Goal: Information Seeking & Learning: Learn about a topic

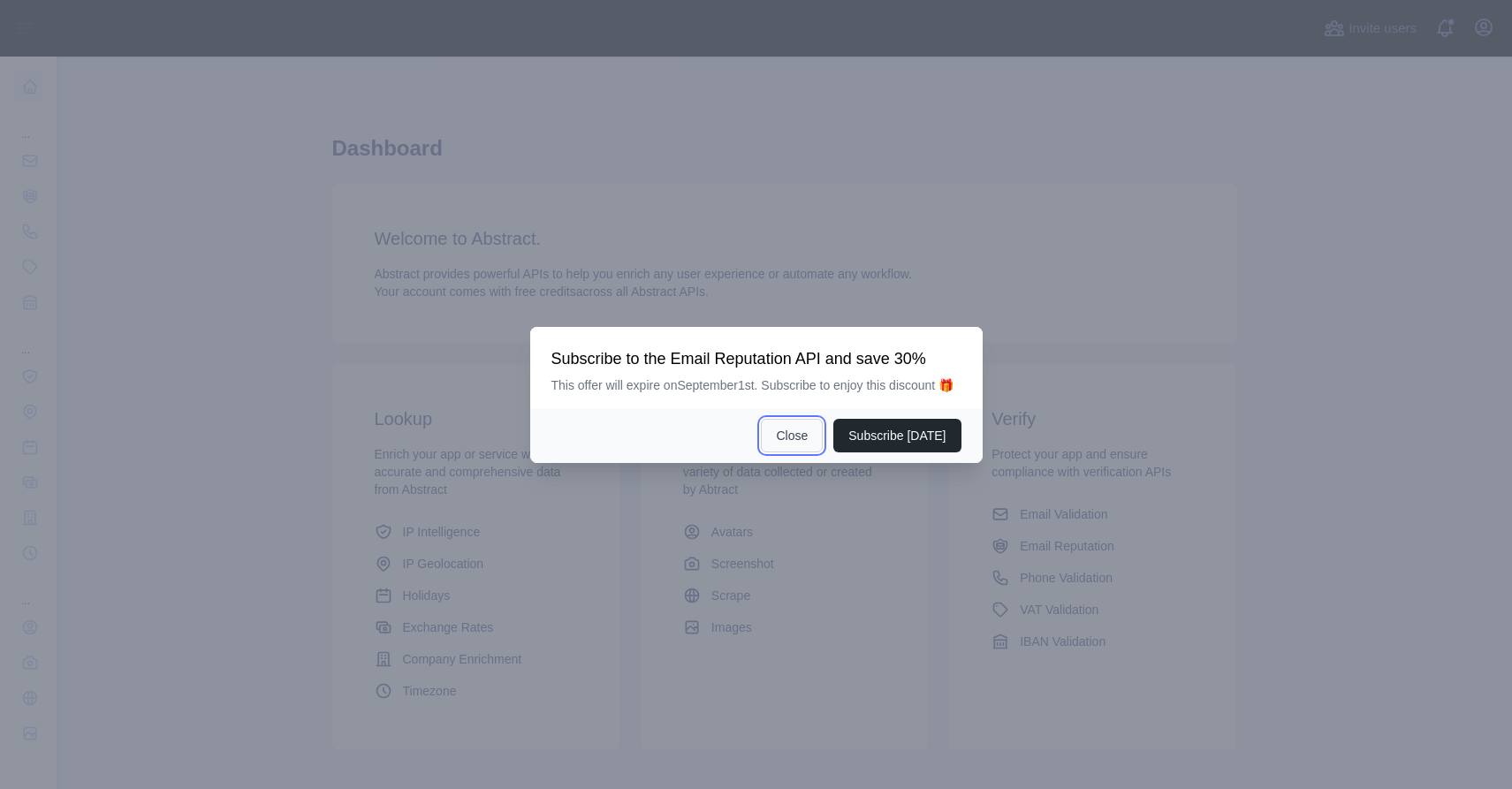
click at [794, 445] on button "Close" at bounding box center [792, 435] width 62 height 33
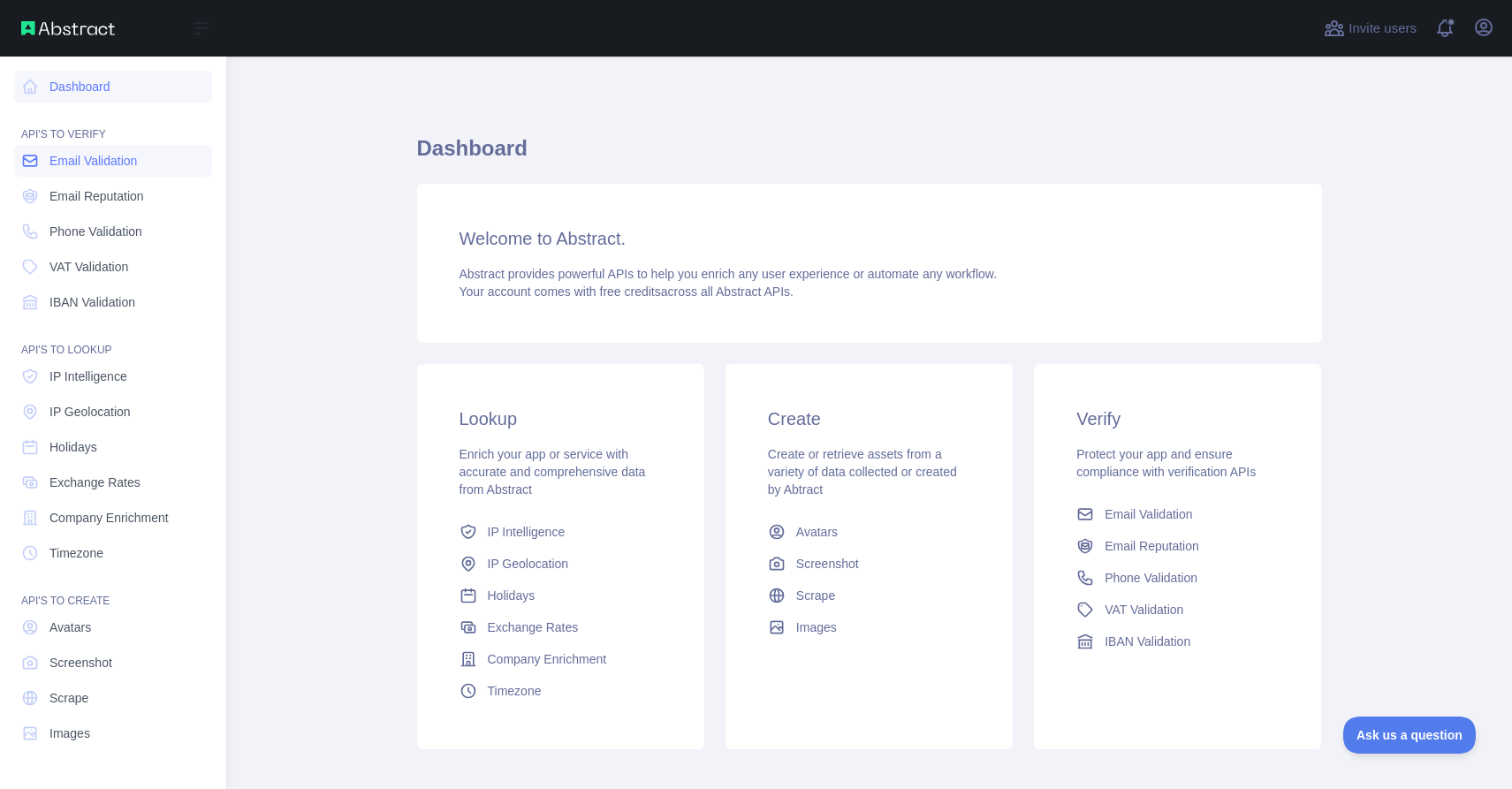
click at [151, 166] on link "Email Validation" at bounding box center [113, 160] width 198 height 31
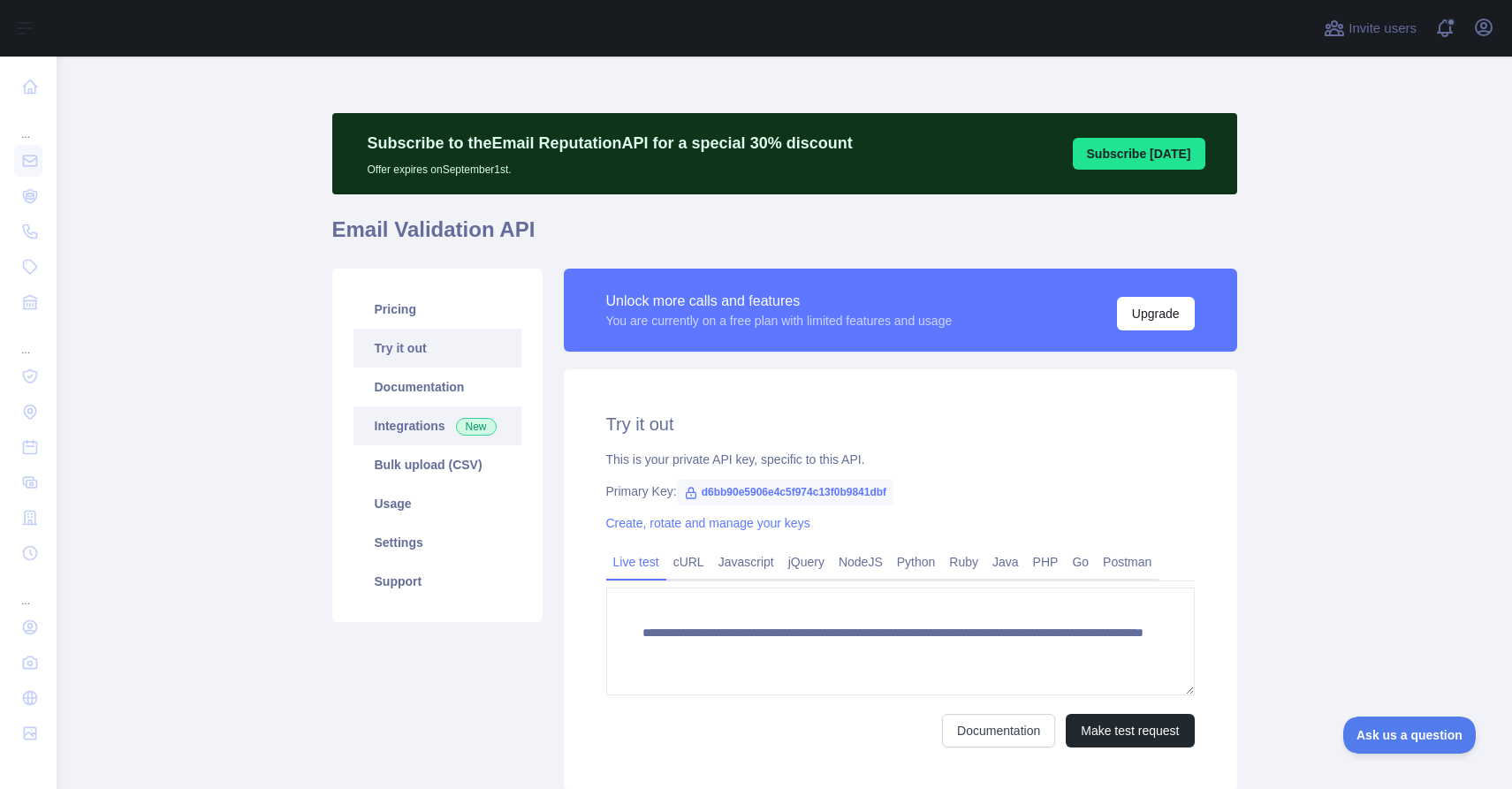
click at [433, 417] on link "Integrations New" at bounding box center [437, 426] width 168 height 39
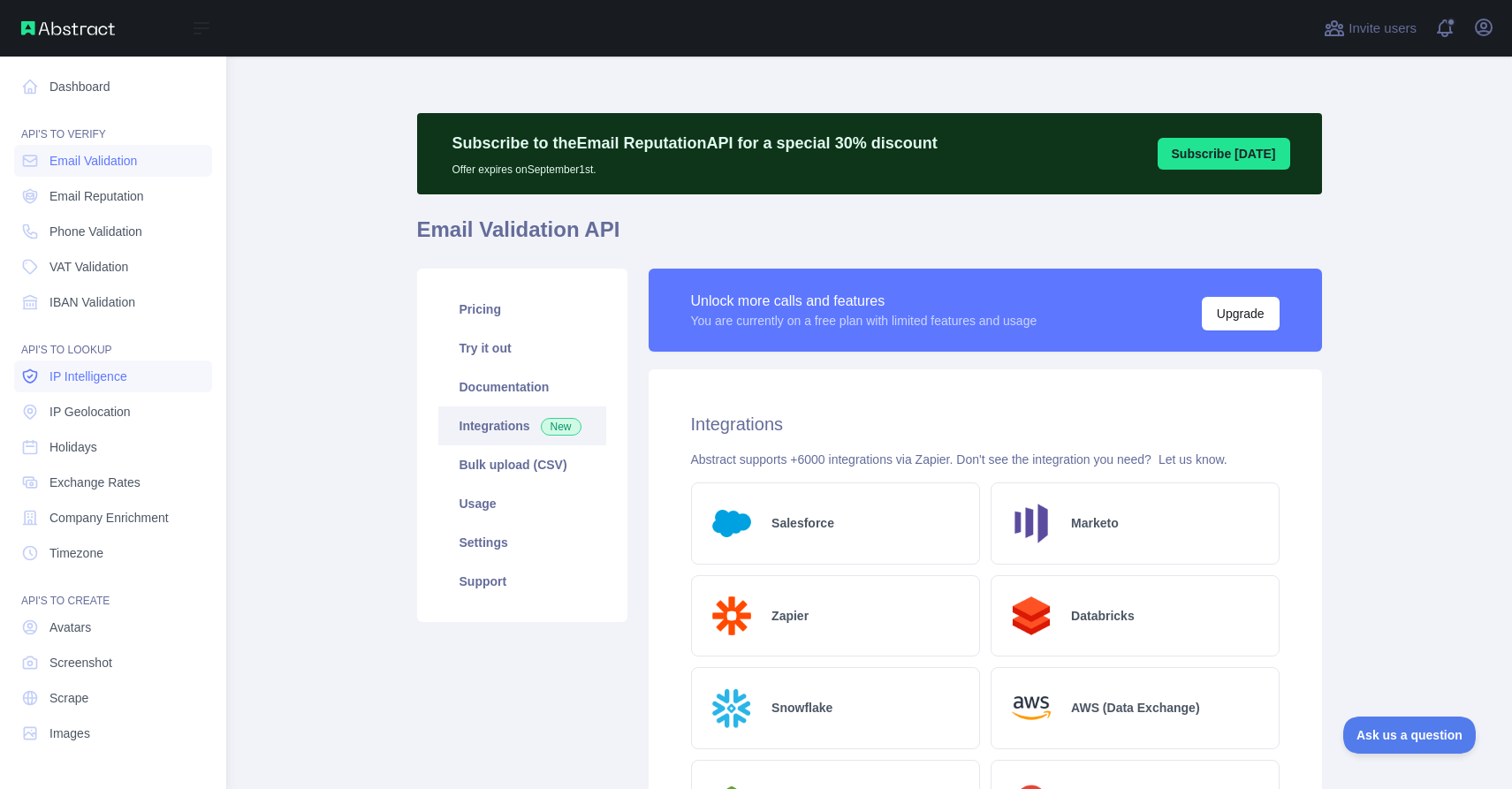
click at [95, 377] on span "IP Intelligence" at bounding box center [88, 377] width 77 height 18
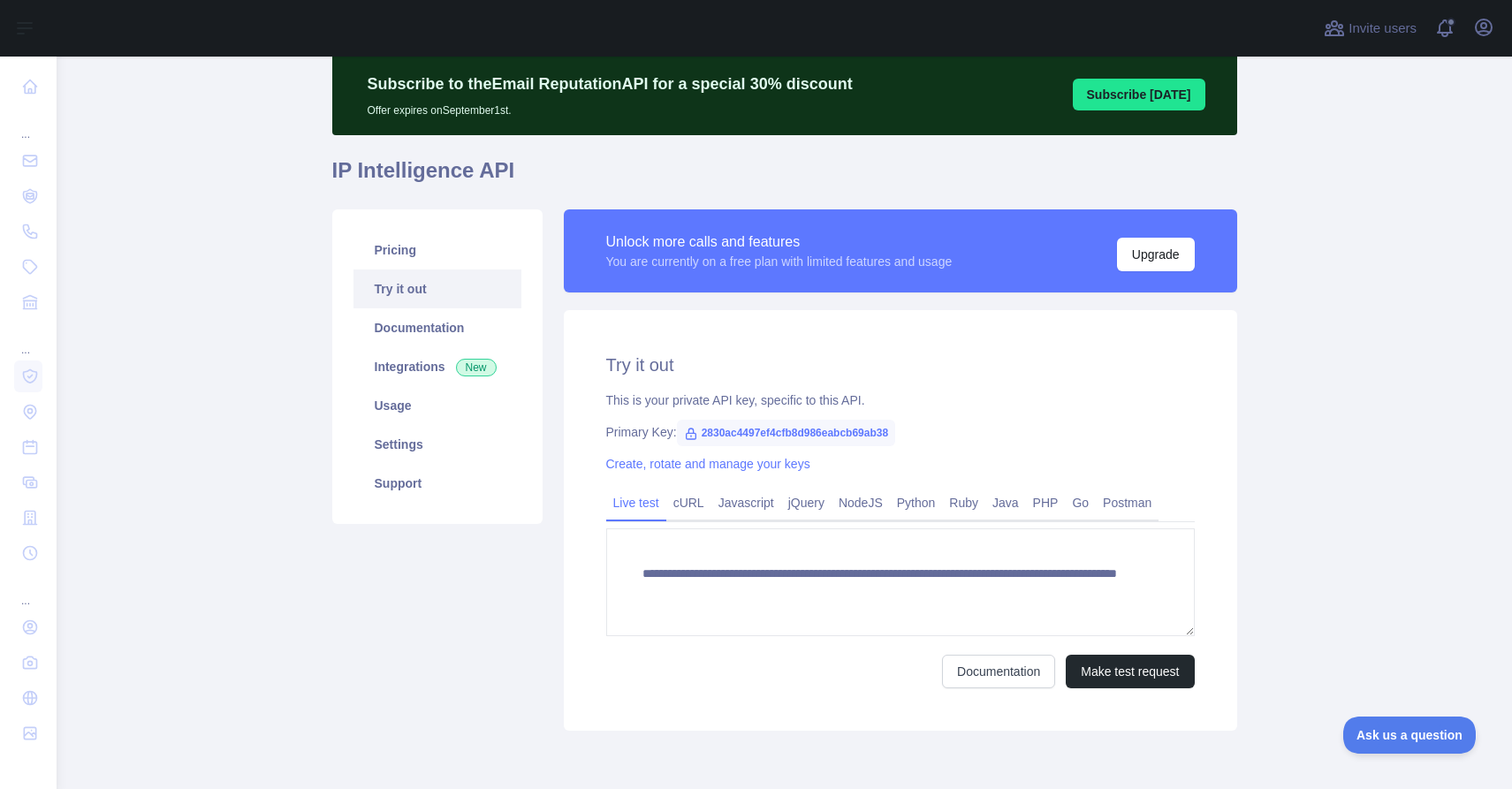
scroll to position [131, 0]
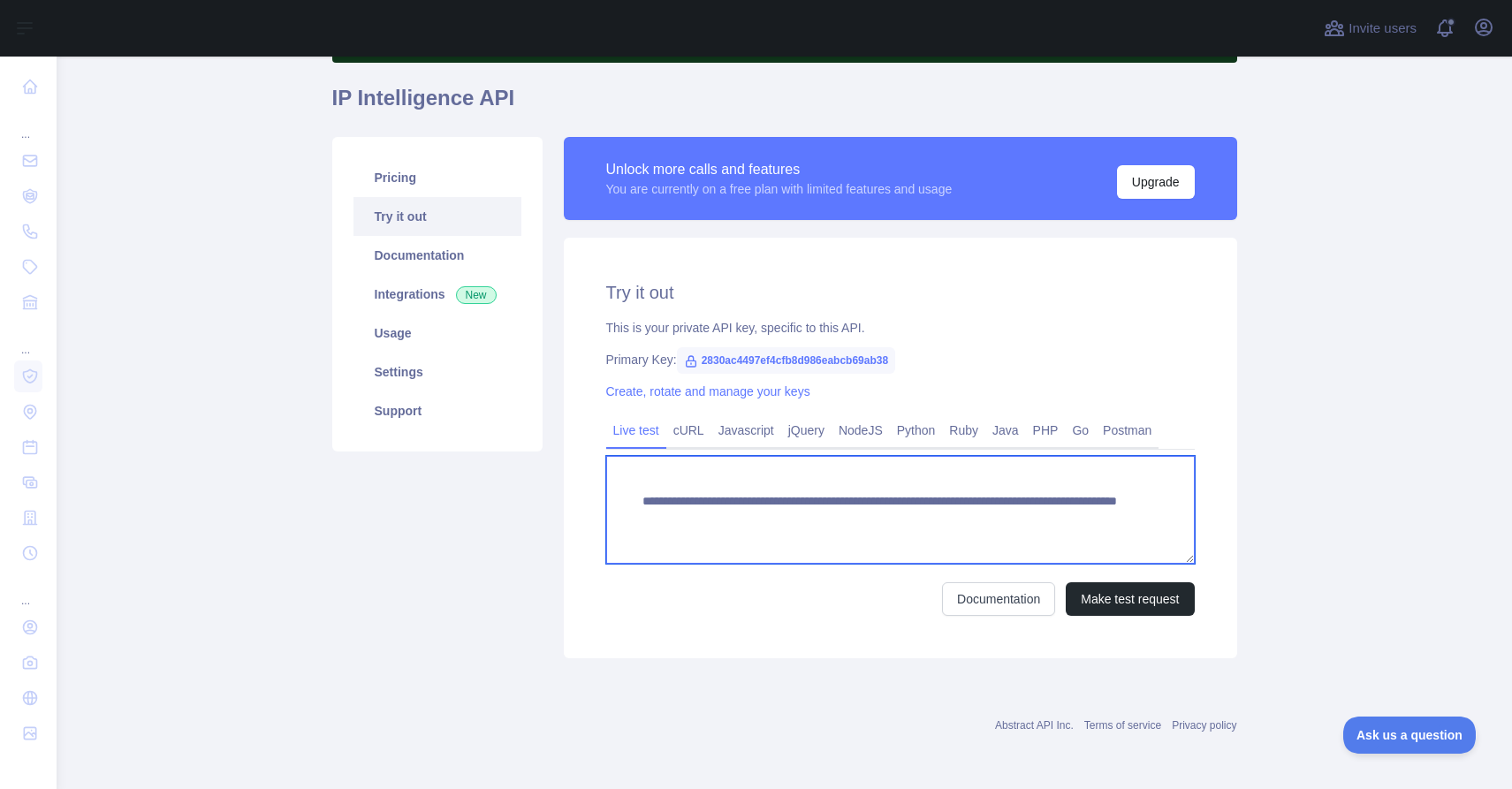
click at [790, 504] on textarea "**********" at bounding box center [900, 510] width 588 height 108
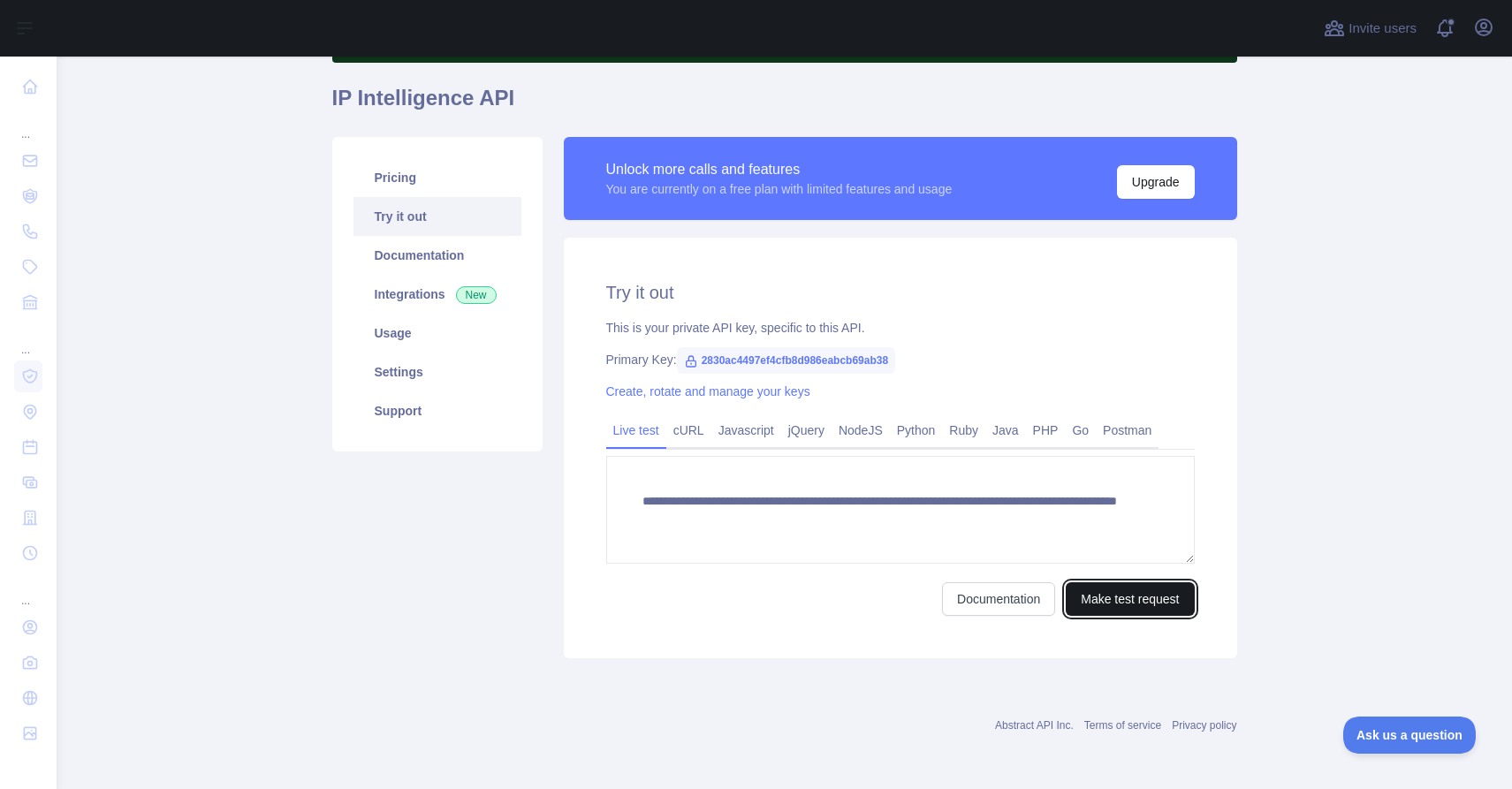
click at [1114, 602] on button "Make test request" at bounding box center [1130, 598] width 128 height 33
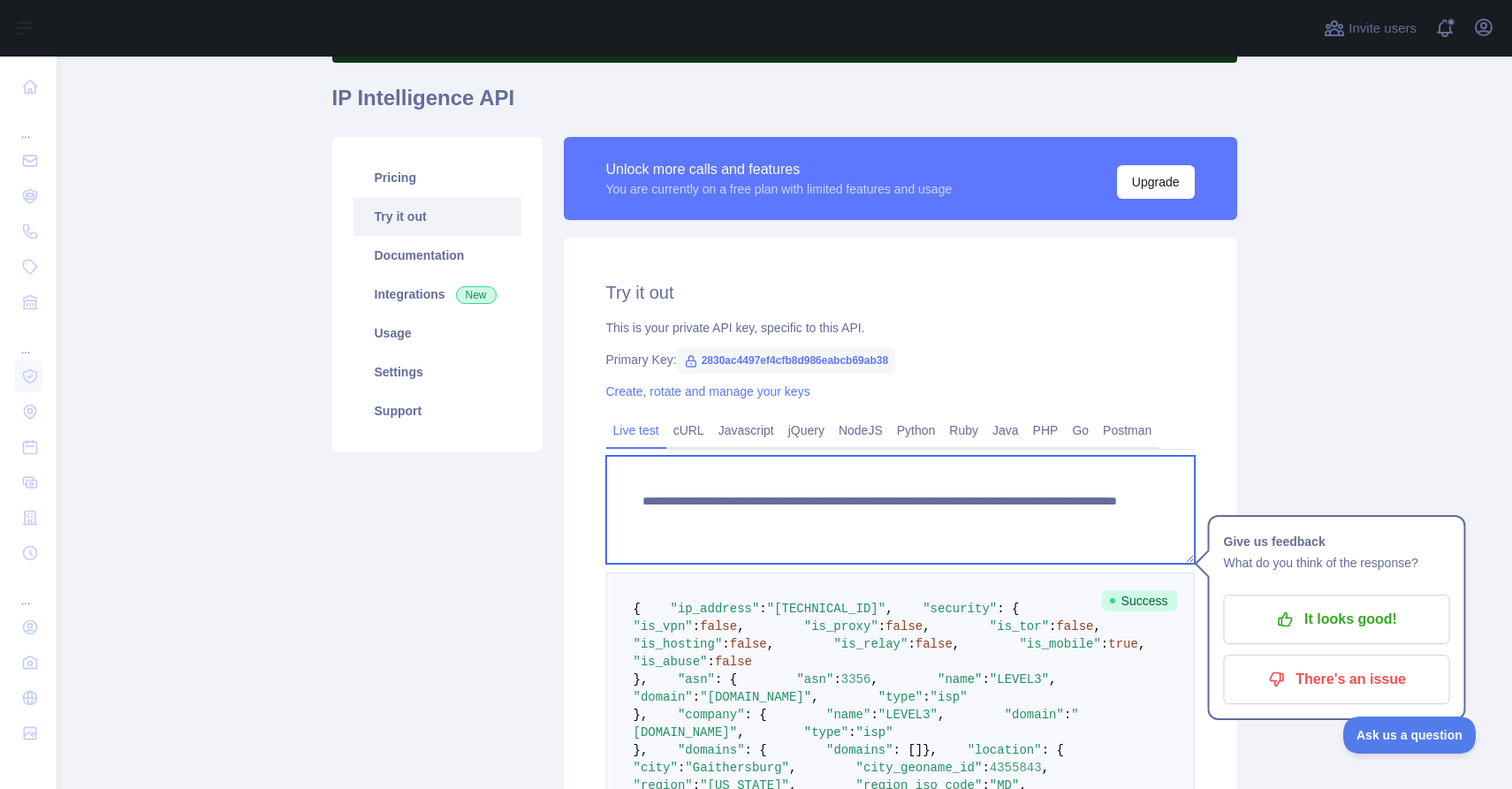
click at [1051, 518] on textarea "**********" at bounding box center [900, 510] width 588 height 108
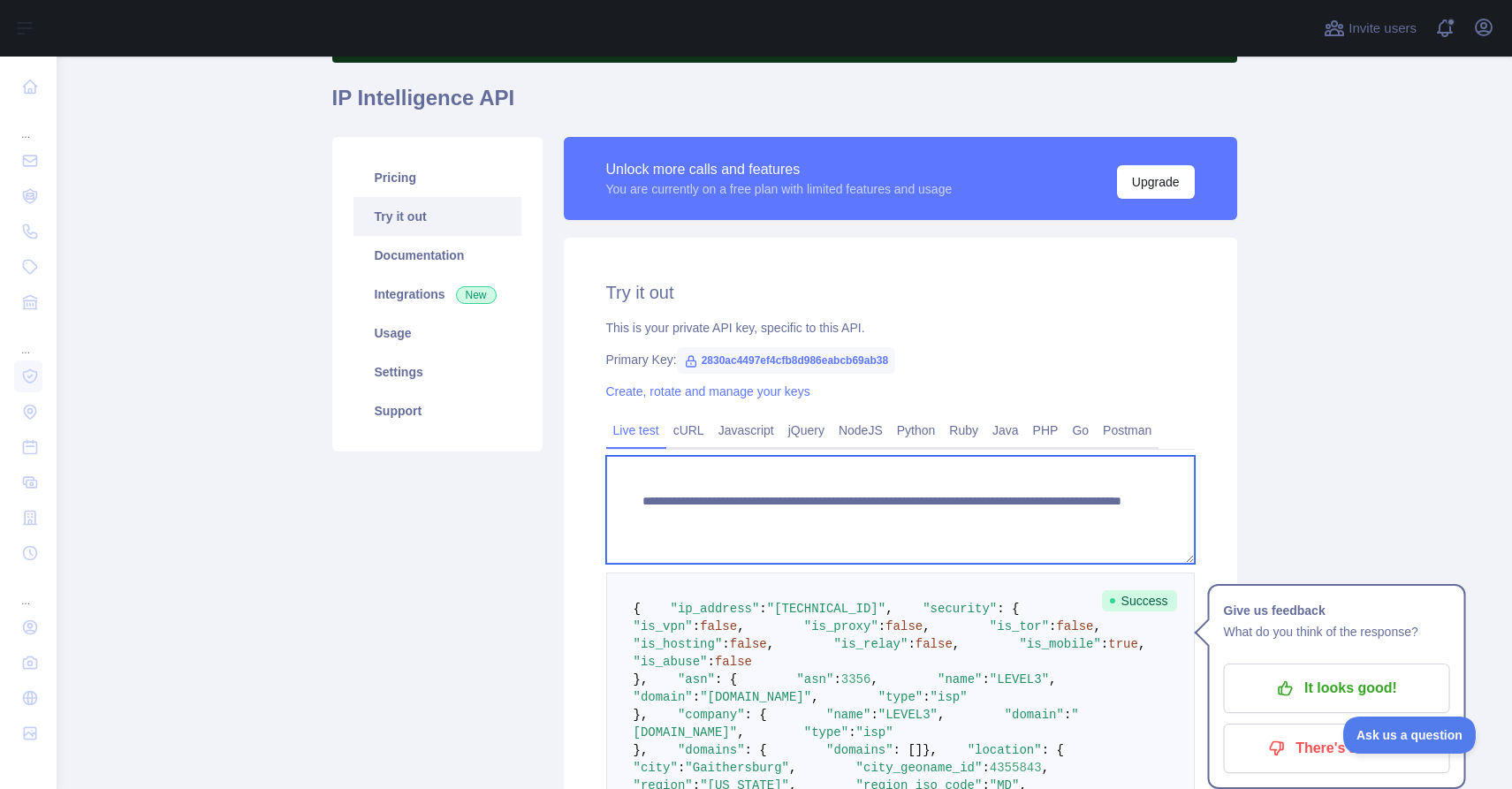
type textarea "**********"
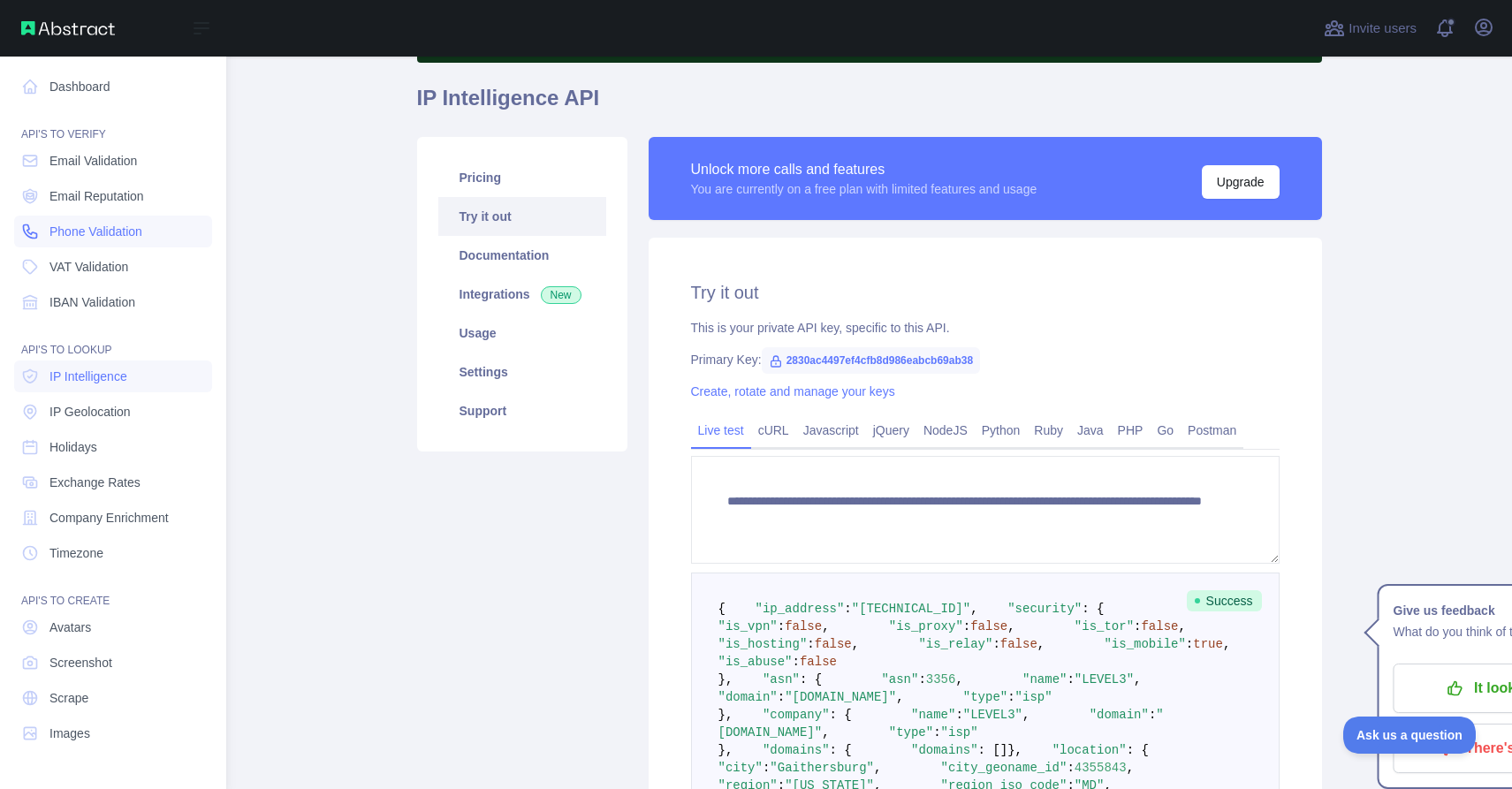
click at [95, 229] on span "Phone Validation" at bounding box center [95, 232] width 93 height 18
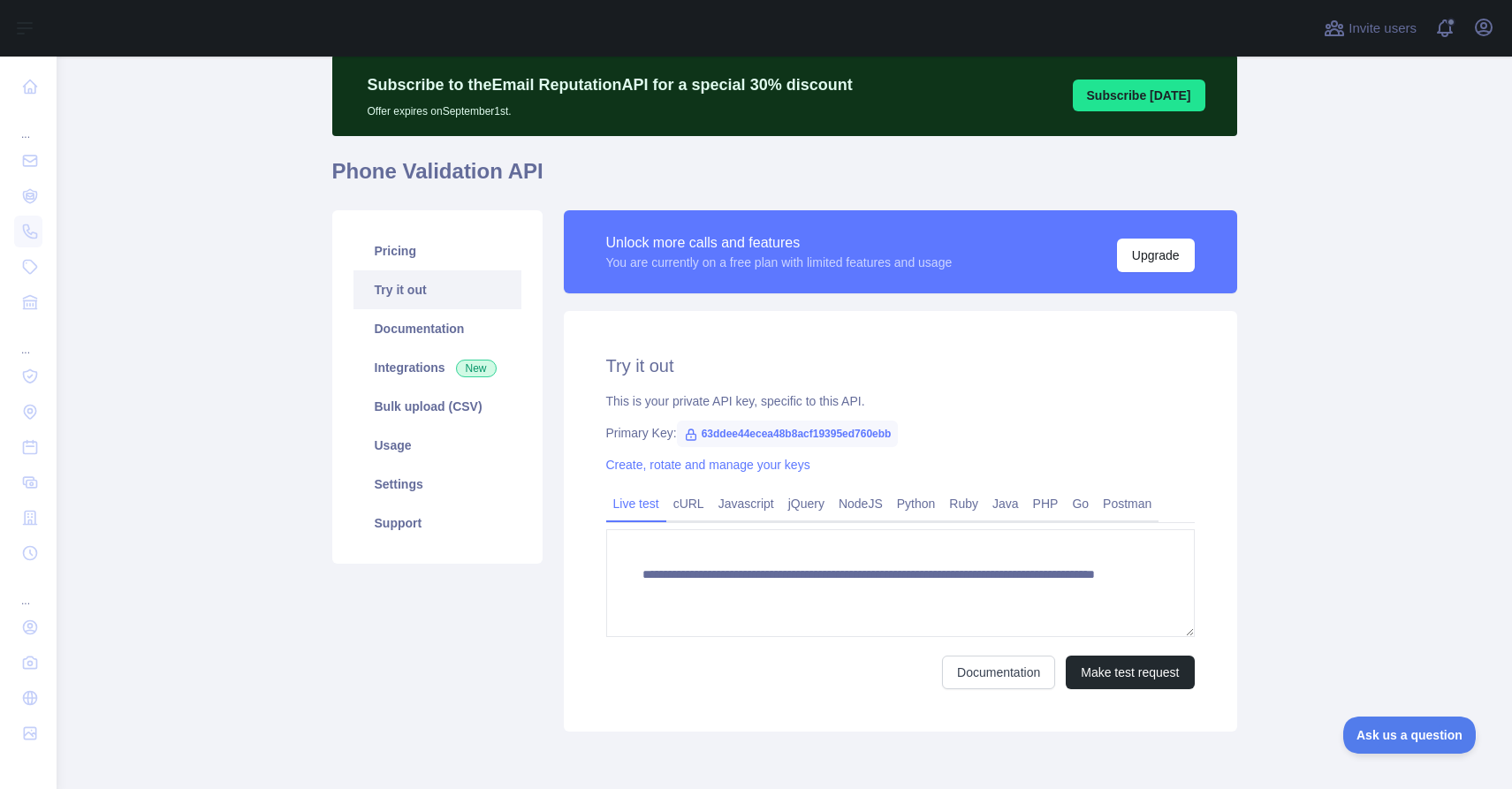
scroll to position [60, 0]
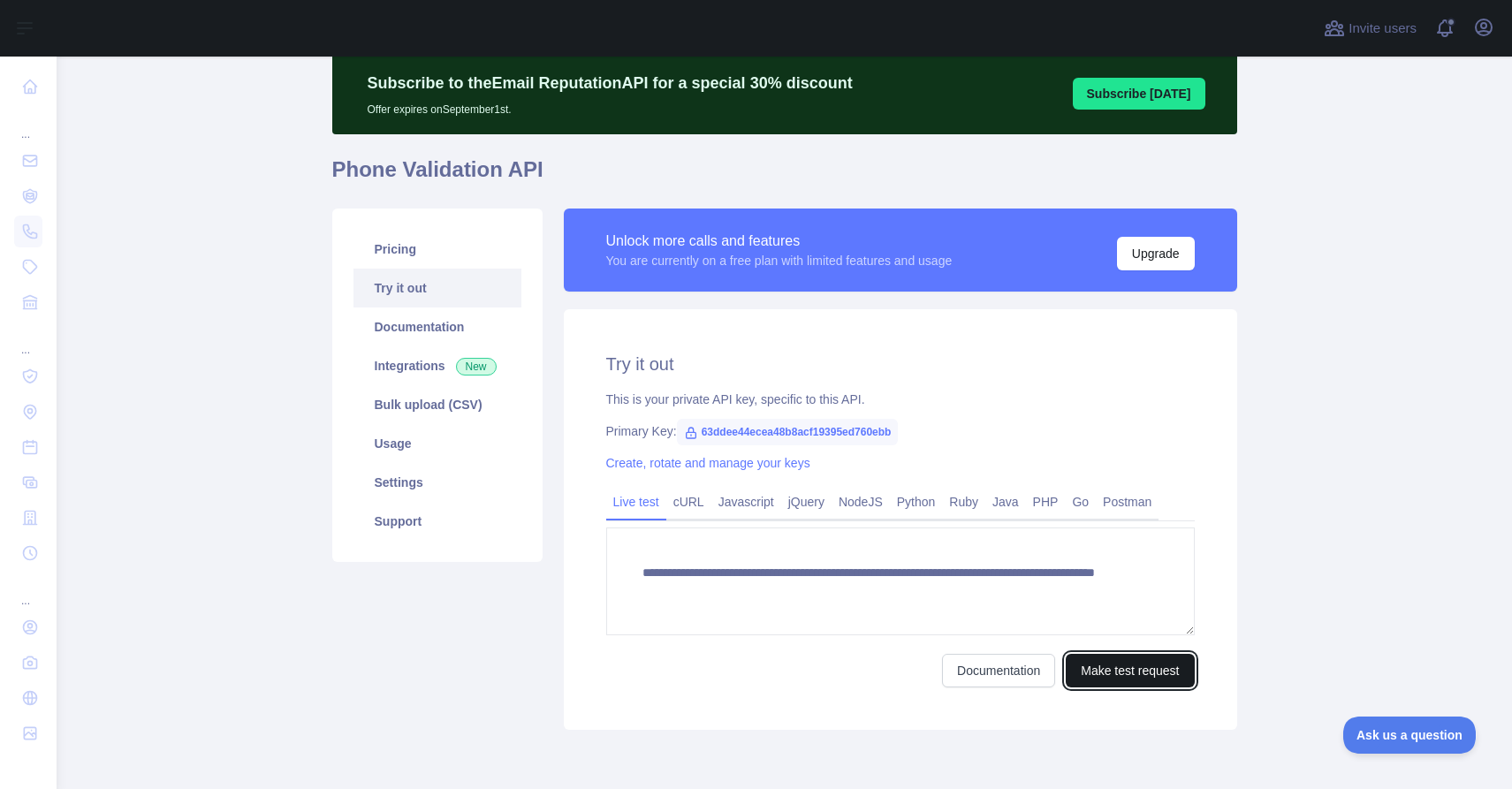
click at [1105, 668] on button "Make test request" at bounding box center [1130, 670] width 128 height 33
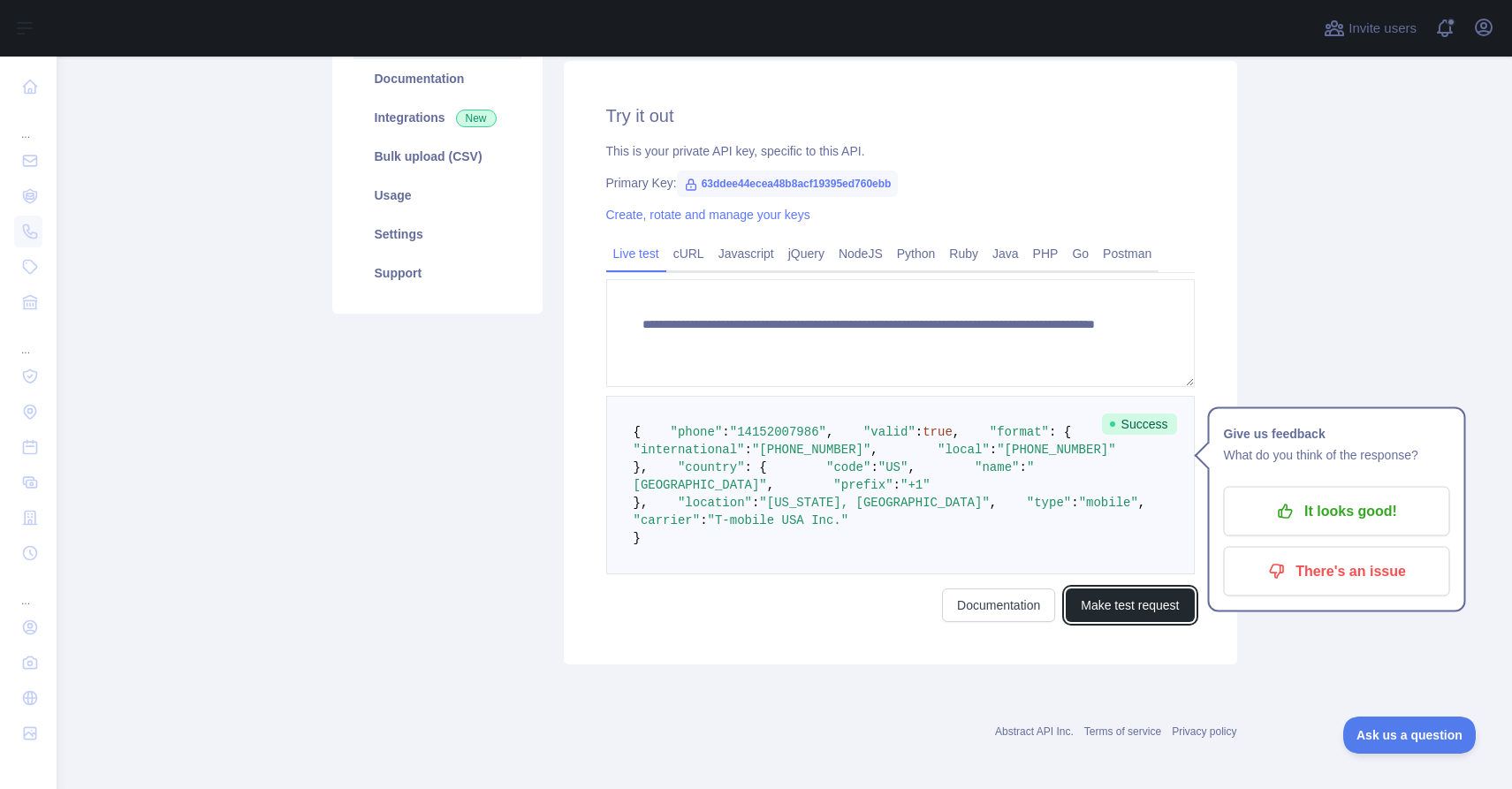
scroll to position [312, 0]
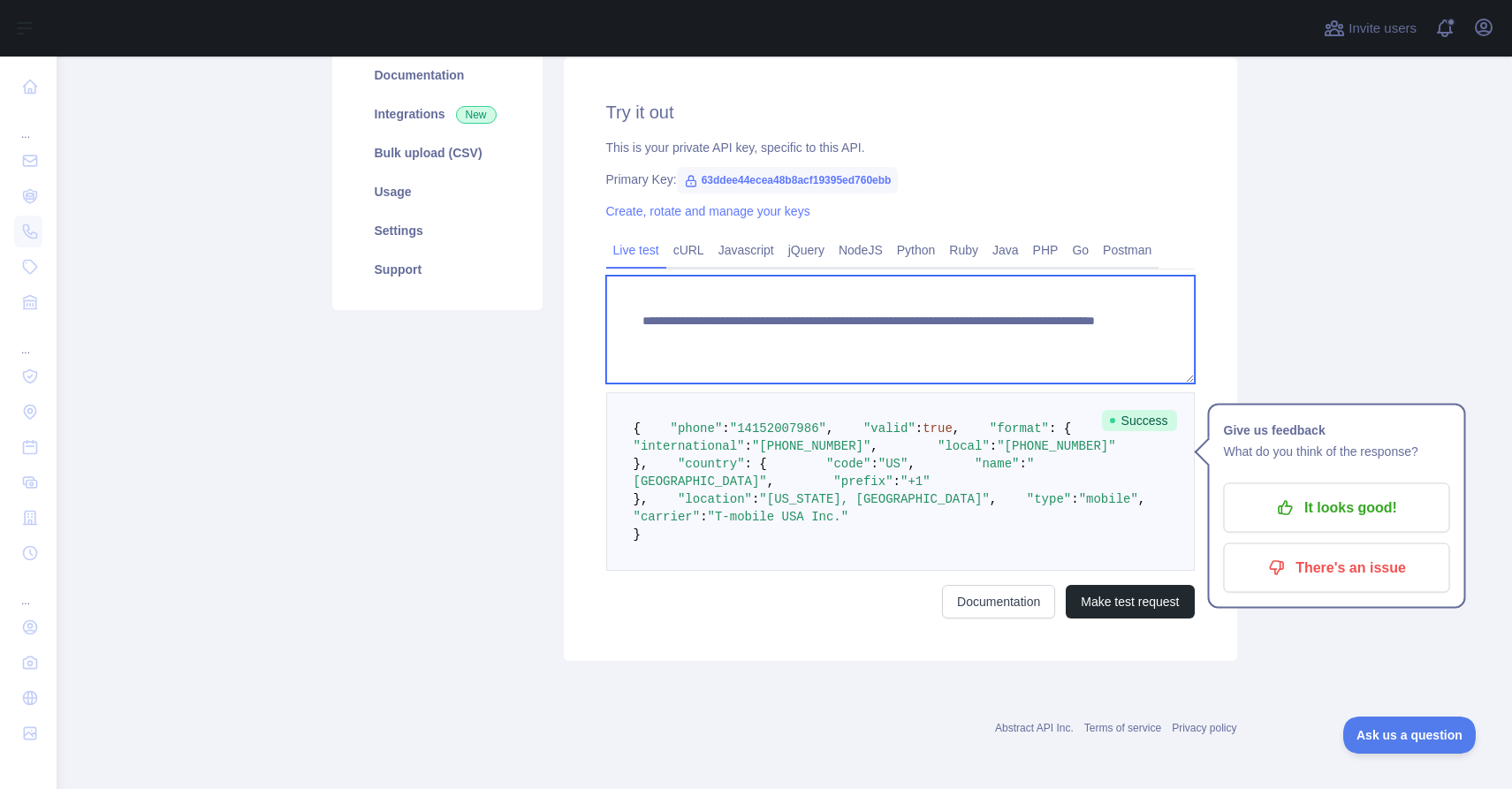
drag, startPoint x: 981, startPoint y: 338, endPoint x: 1069, endPoint y: 341, distance: 88.1
click at [1069, 341] on textarea "**********" at bounding box center [900, 329] width 588 height 108
type textarea "**********"
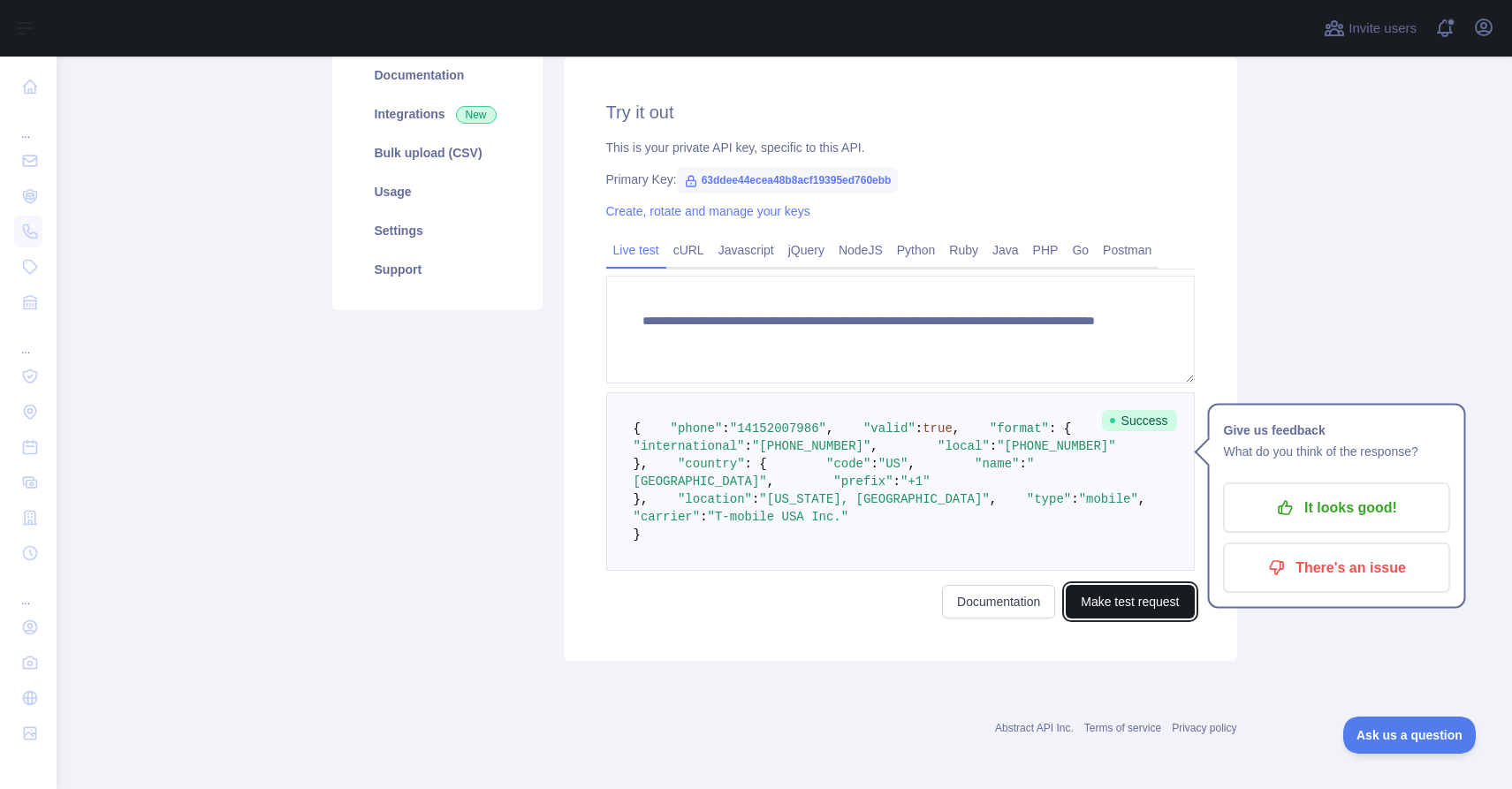
click at [1147, 619] on button "Make test request" at bounding box center [1130, 601] width 128 height 33
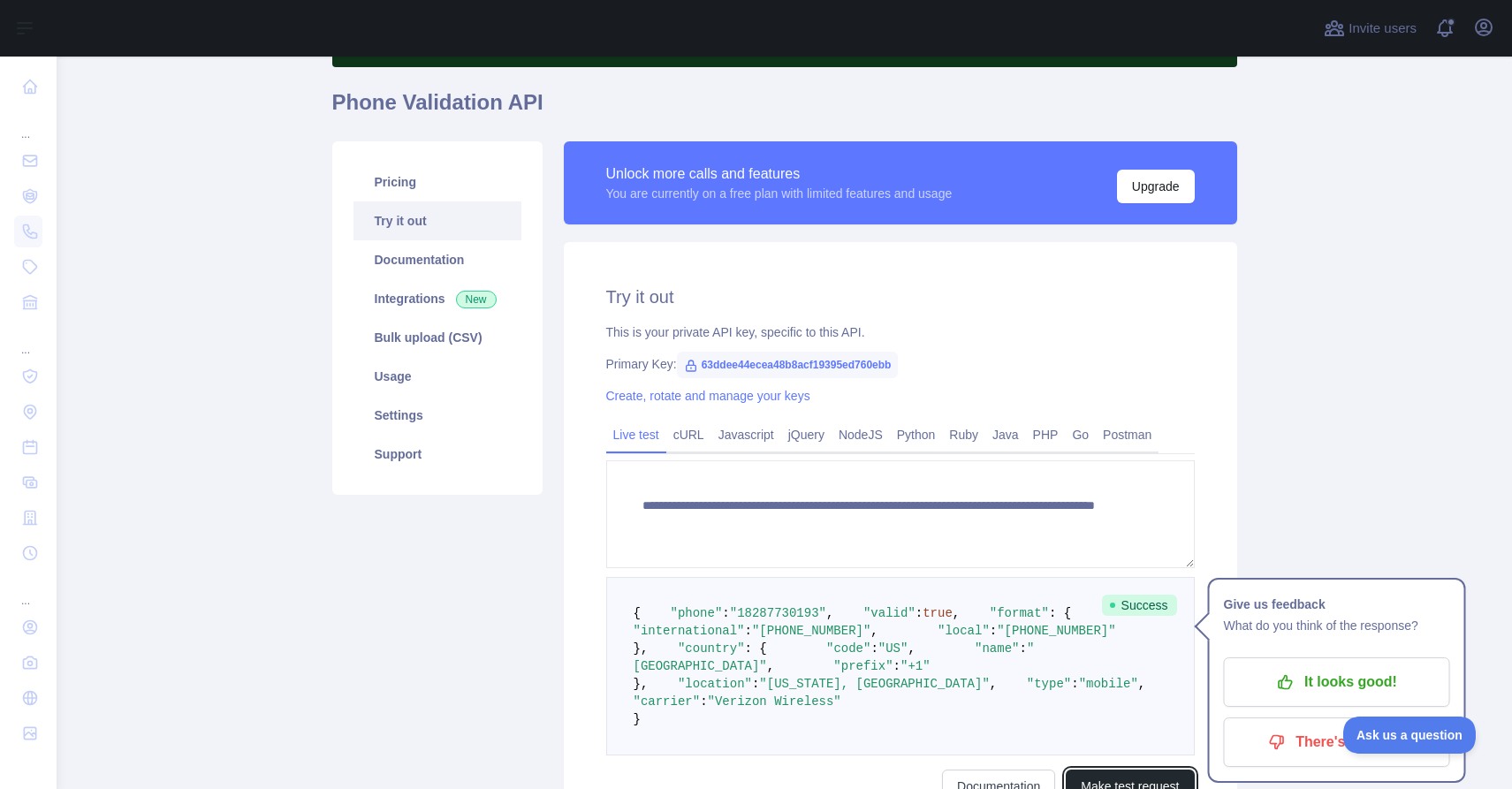
scroll to position [113, 0]
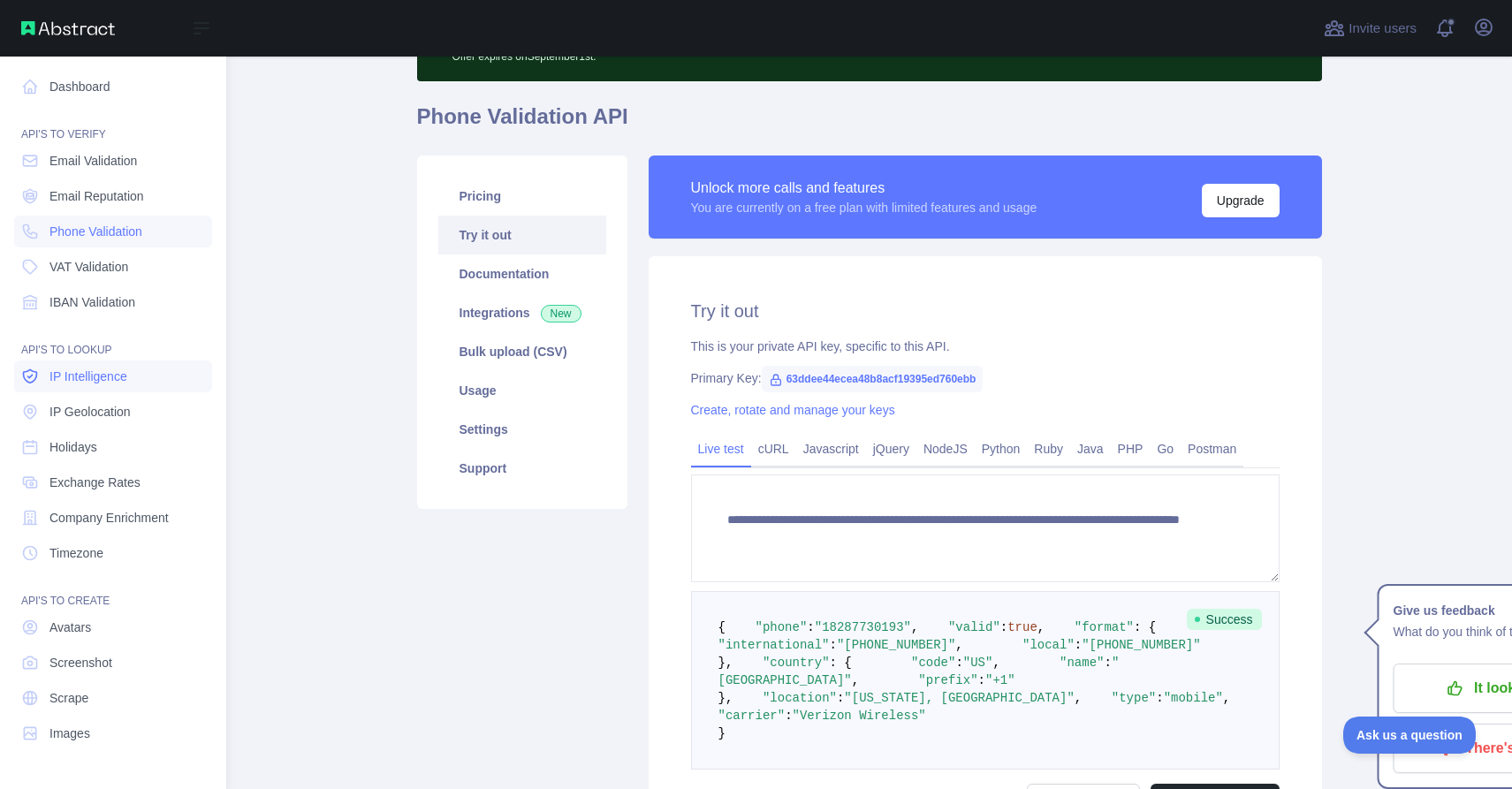
click at [114, 378] on span "IP Intelligence" at bounding box center [88, 377] width 77 height 18
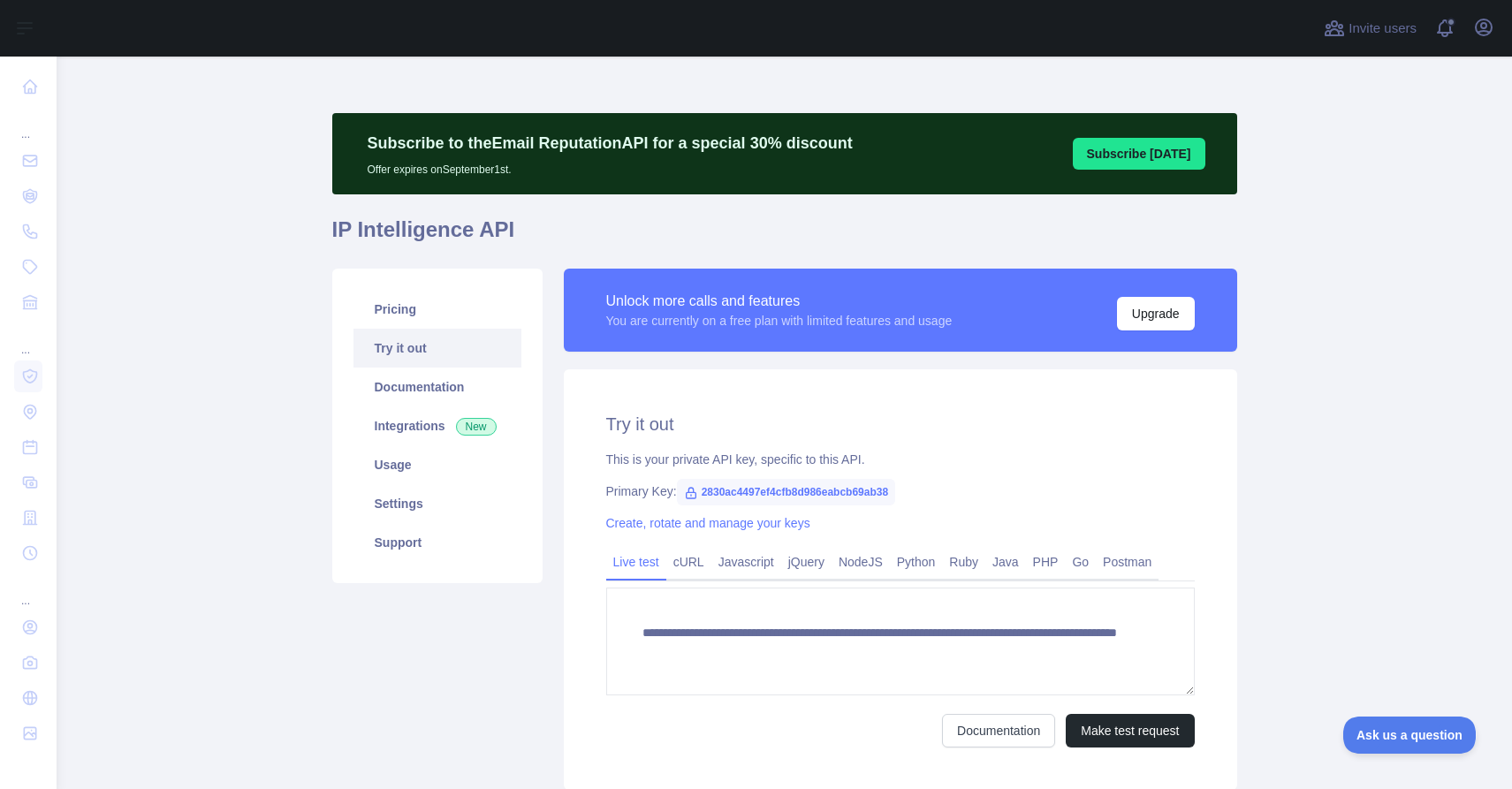
click at [703, 489] on span "2830ac4497ef4cfb8d986eabcb69ab38" at bounding box center [786, 491] width 219 height 26
click at [659, 523] on link "Create, rotate and manage your keys" at bounding box center [708, 524] width 204 height 14
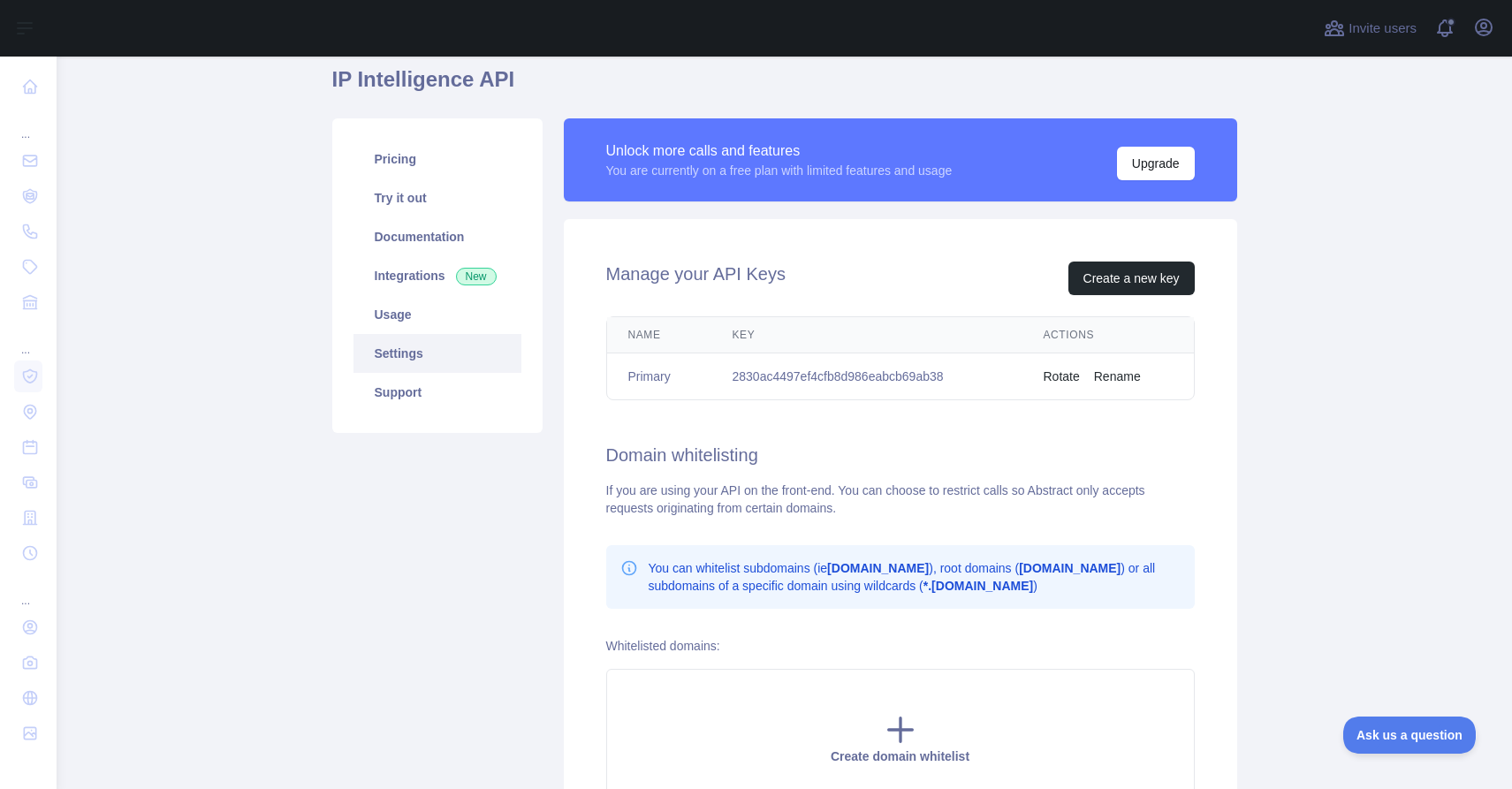
scroll to position [154, 0]
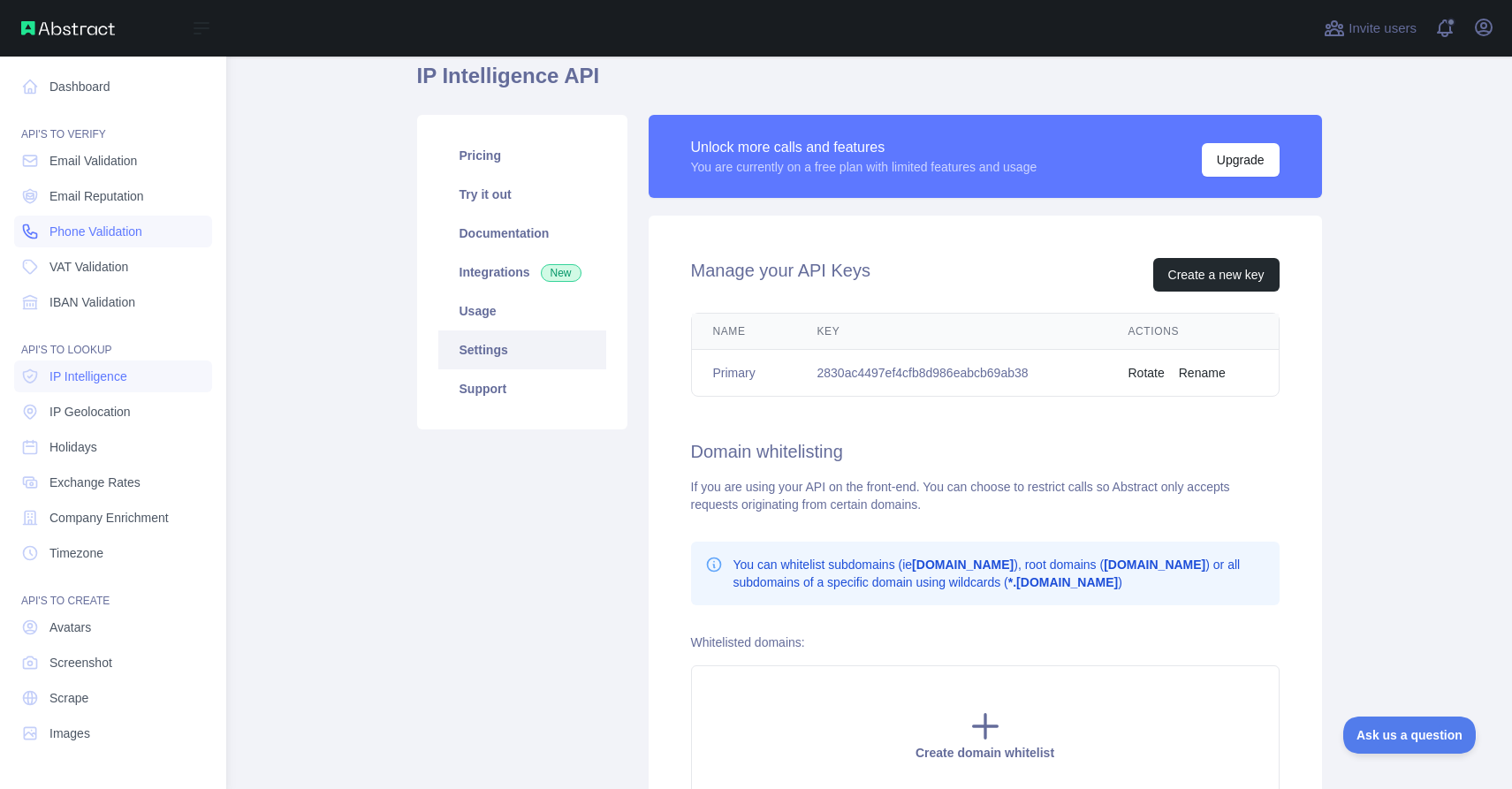
click at [103, 235] on span "Phone Validation" at bounding box center [95, 232] width 93 height 18
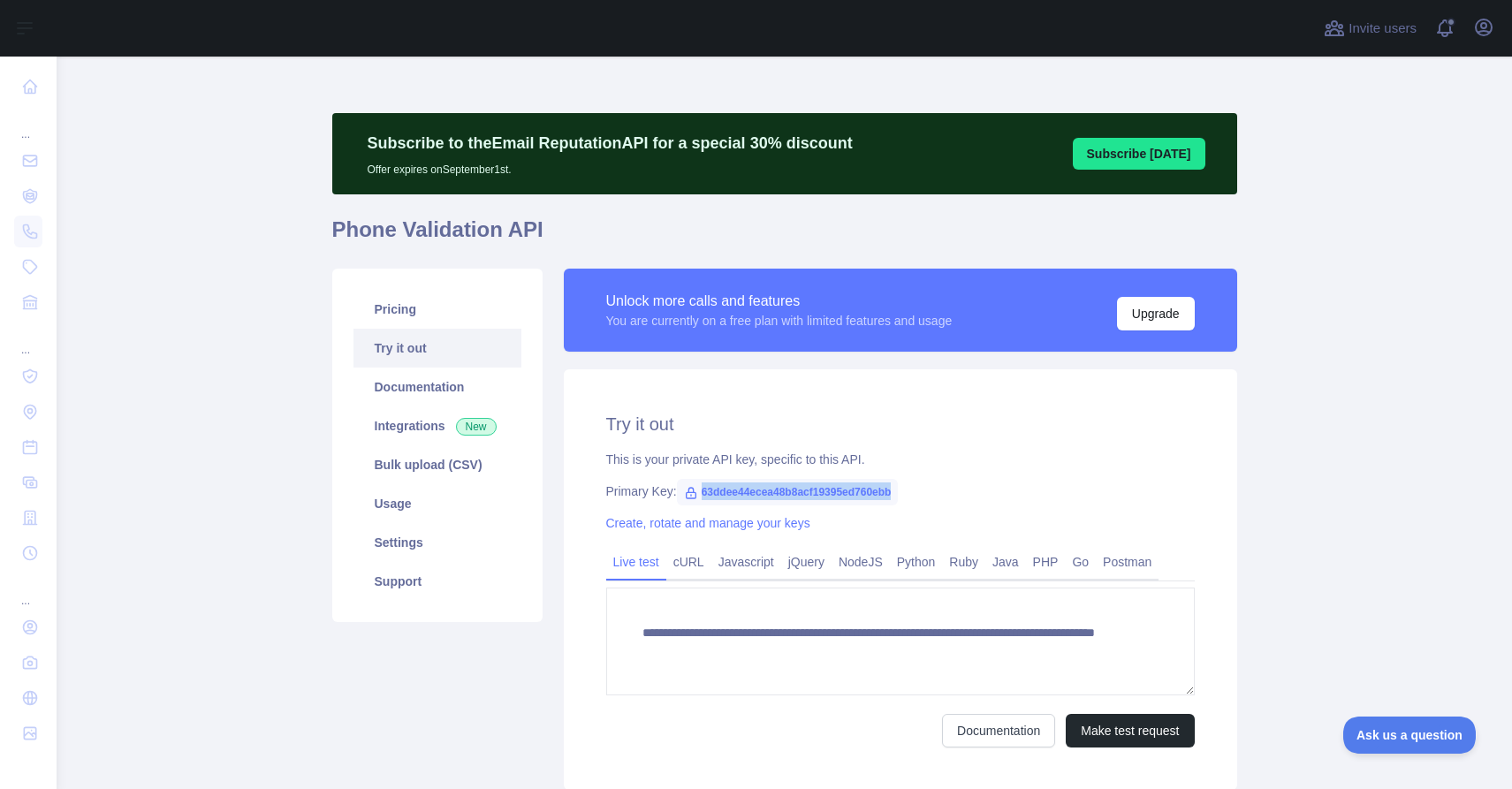
drag, startPoint x: 702, startPoint y: 493, endPoint x: 916, endPoint y: 493, distance: 214.0
click at [899, 493] on span "63ddee44ecea48b8acf19395ed760ebb" at bounding box center [787, 491] width 222 height 26
copy span "63ddee44ecea48b8acf19395ed760ebb"
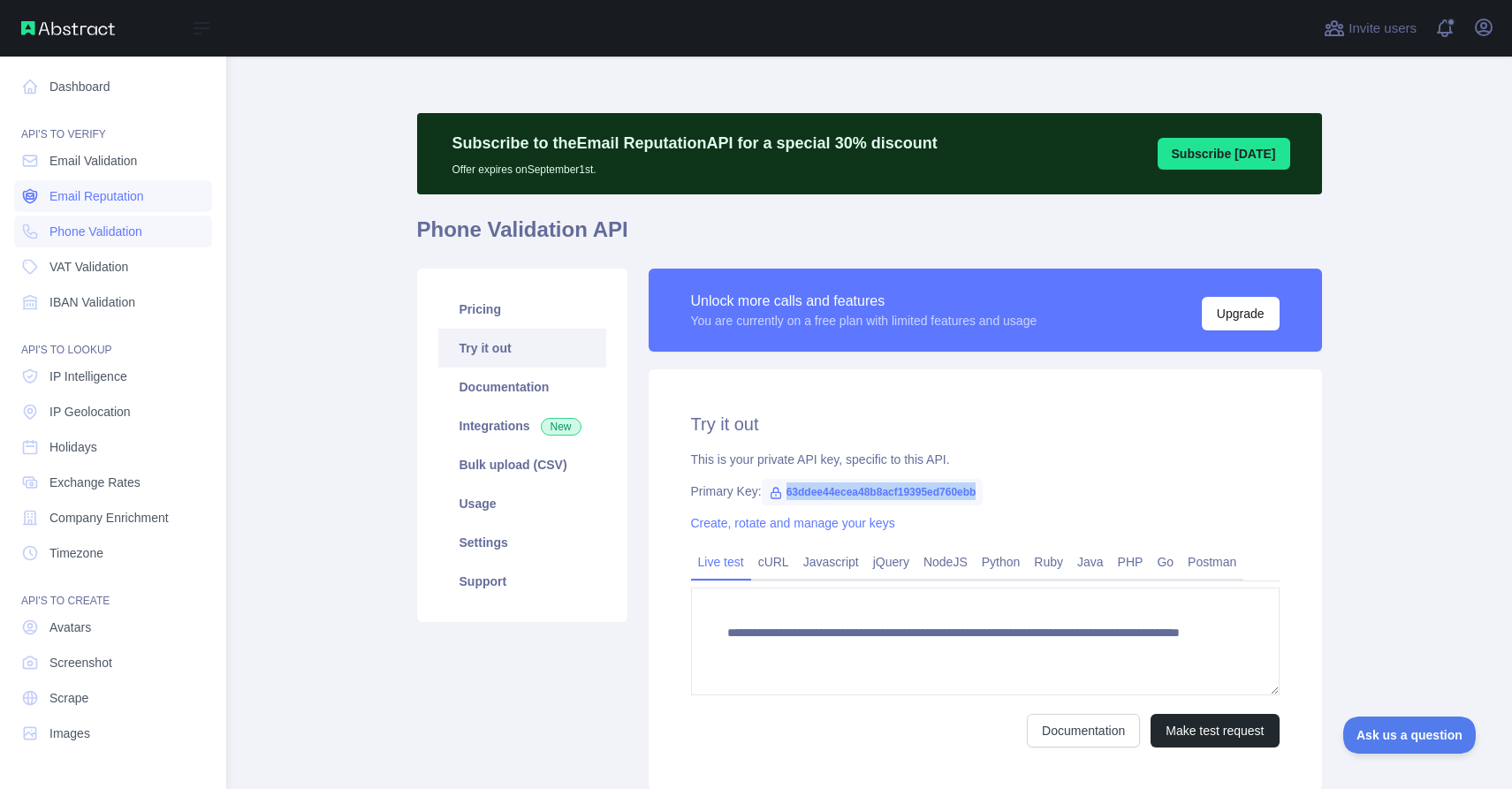
click at [103, 201] on span "Email Reputation" at bounding box center [96, 196] width 94 height 18
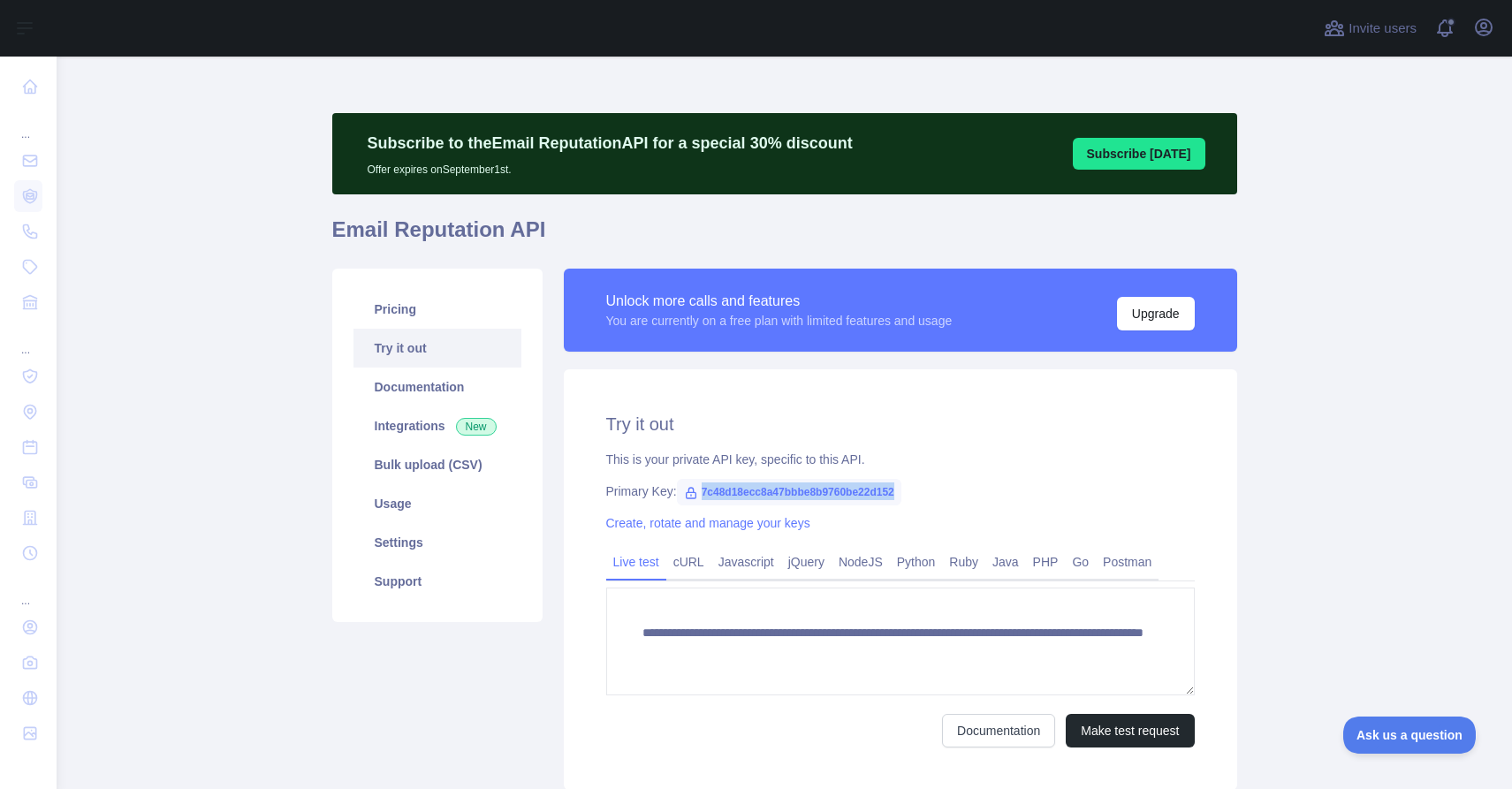
drag, startPoint x: 702, startPoint y: 493, endPoint x: 917, endPoint y: 490, distance: 215.0
click at [901, 490] on span "7c48d18ecc8a47bbbe8b9760be22d152" at bounding box center [789, 491] width 225 height 26
copy span "7c48d18ecc8a47bbbe8b9760be22d152"
click at [1398, 719] on button "Ask us a question" at bounding box center [1400, 732] width 132 height 37
